Goal: Transaction & Acquisition: Purchase product/service

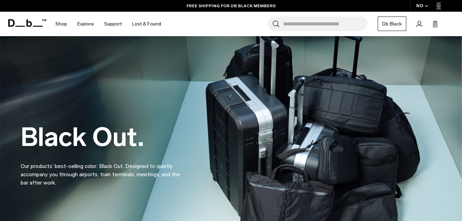
click at [307, 28] on input "Search for Bags, Luggage..." at bounding box center [325, 24] width 84 height 14
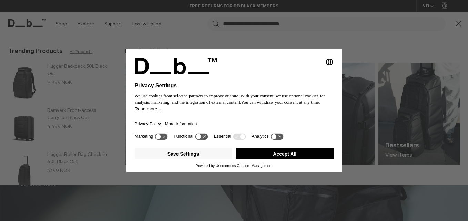
click at [307, 157] on button "Accept All" at bounding box center [284, 153] width 97 height 11
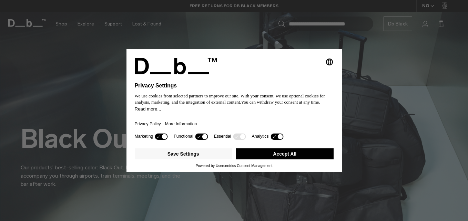
click at [301, 159] on button "Accept All" at bounding box center [284, 153] width 97 height 11
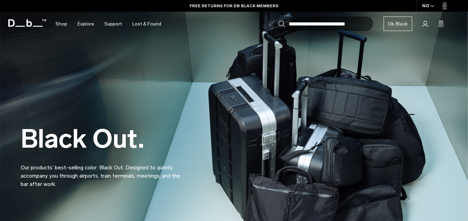
click at [315, 156] on div "Black Out. Our products’ best-selling color: Black Out. Designed to quietly acc…" at bounding box center [234, 140] width 426 height 138
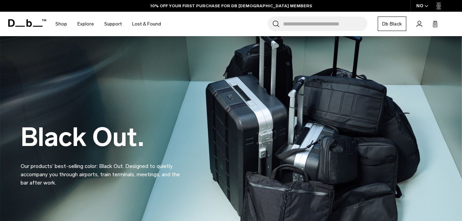
click at [343, 21] on input "Search for Bags, Luggage..." at bounding box center [325, 24] width 84 height 14
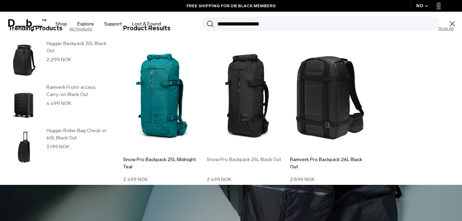
scroll to position [26, 0]
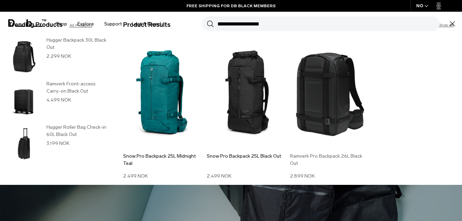
type input "**********"
click at [349, 97] on img at bounding box center [330, 94] width 80 height 108
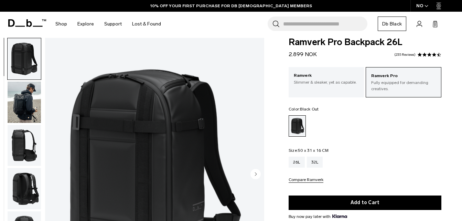
click at [34, 147] on img "button" at bounding box center [24, 145] width 33 height 41
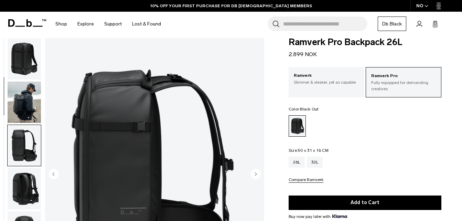
scroll to position [87, 0]
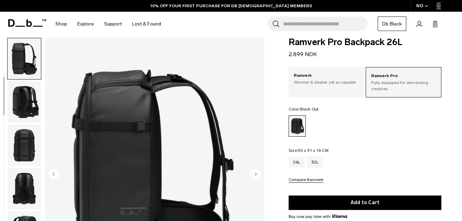
click at [25, 149] on img "button" at bounding box center [24, 145] width 33 height 41
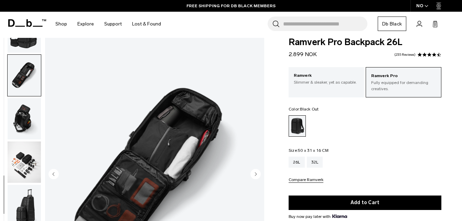
scroll to position [287, 0]
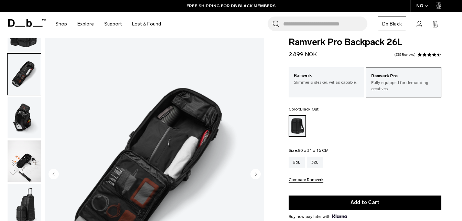
click at [22, 193] on img "button" at bounding box center [24, 204] width 33 height 41
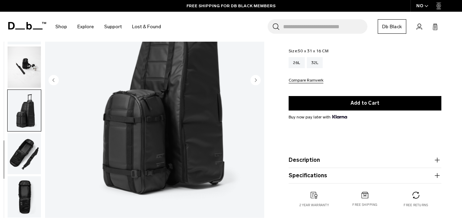
scroll to position [108, 0]
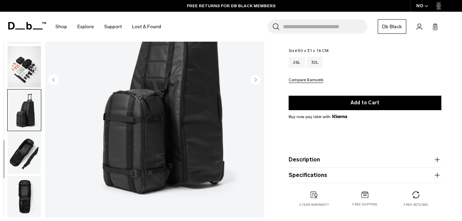
click at [29, 165] on img "button" at bounding box center [24, 153] width 33 height 41
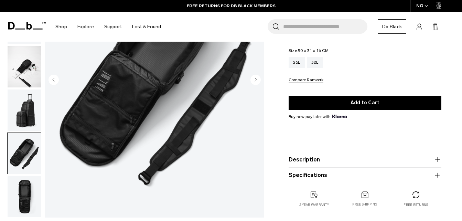
click at [33, 198] on img "button" at bounding box center [24, 196] width 33 height 41
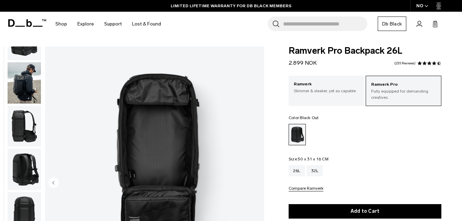
scroll to position [12, 0]
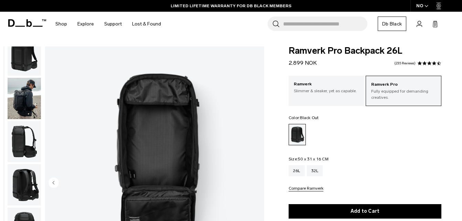
click at [29, 88] on img "button" at bounding box center [24, 98] width 33 height 41
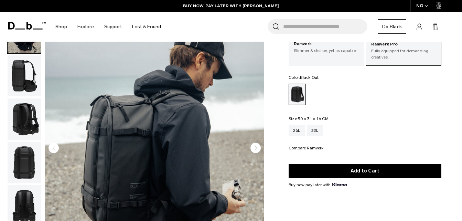
scroll to position [42, 0]
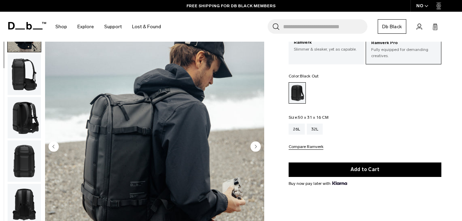
click at [282, 25] on div "Search for Bags, Luggage... Search" at bounding box center [318, 26] width 100 height 14
click at [289, 26] on input "Search for Bags, Luggage..." at bounding box center [325, 26] width 84 height 14
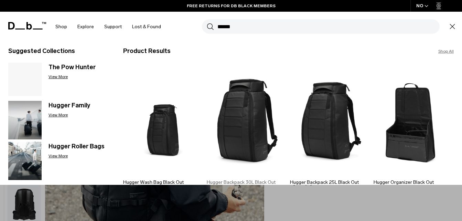
type input "******"
click at [232, 106] on img at bounding box center [247, 120] width 80 height 108
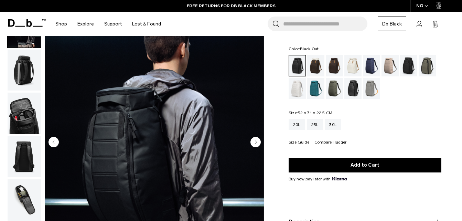
click at [307, 27] on input "Search for Bags, Luggage..." at bounding box center [325, 24] width 84 height 14
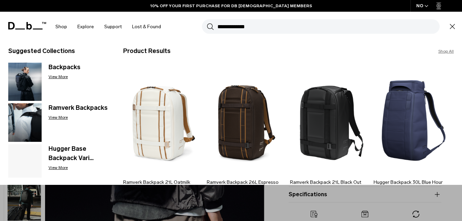
type input "**********"
